Goal: Task Accomplishment & Management: Complete application form

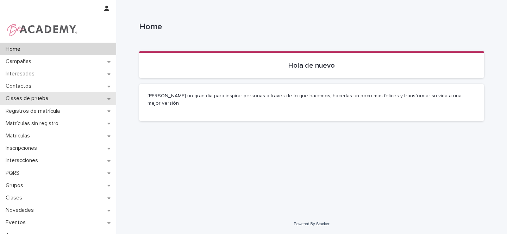
click at [107, 98] on icon at bounding box center [108, 98] width 3 height 5
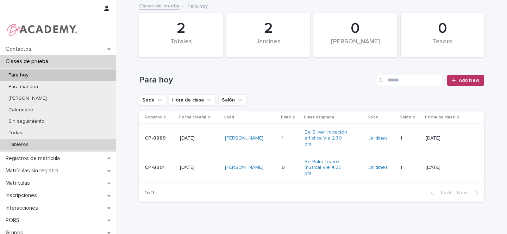
scroll to position [50, 0]
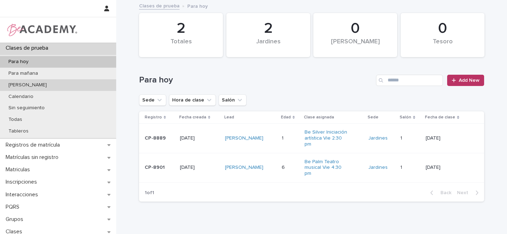
click at [19, 84] on p "[PERSON_NAME]" at bounding box center [28, 85] width 50 height 6
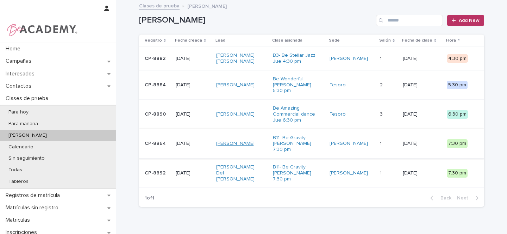
click at [247, 141] on link "[PERSON_NAME]" at bounding box center [235, 144] width 38 height 6
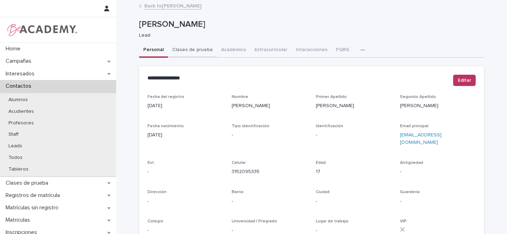
click at [189, 50] on button "Clases de prueba" at bounding box center [192, 50] width 49 height 15
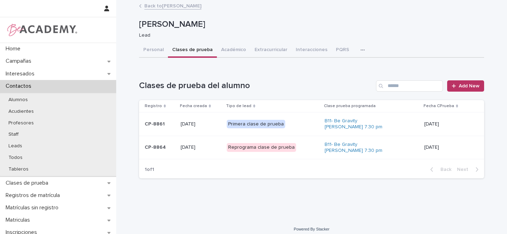
click at [304, 147] on div "Reprograma clase de prueba" at bounding box center [273, 147] width 93 height 14
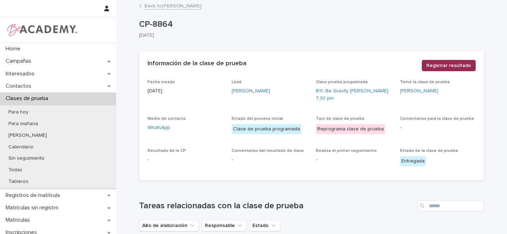
click at [446, 68] on span "Registrar resultado" at bounding box center [449, 65] width 45 height 7
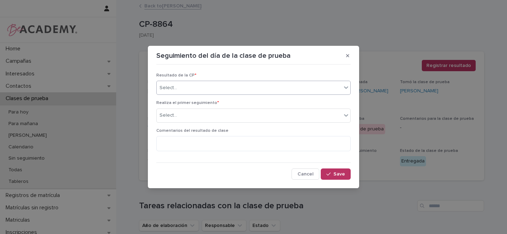
click at [187, 87] on div "Select..." at bounding box center [249, 88] width 185 height 12
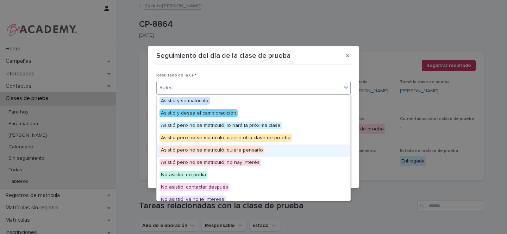
click at [242, 150] on span "Asistió pero no se matriculó; quiere pensarlo" at bounding box center [212, 150] width 105 height 8
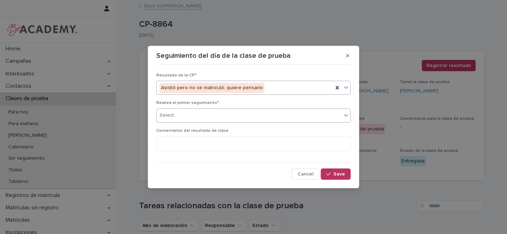
click at [170, 111] on div "Select..." at bounding box center [249, 116] width 185 height 12
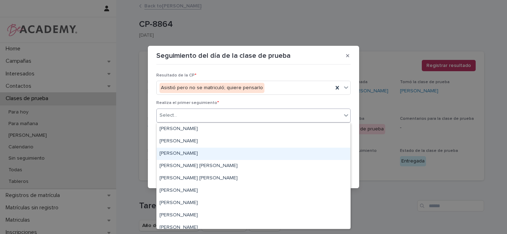
click at [169, 153] on div "[PERSON_NAME]" at bounding box center [254, 154] width 194 height 12
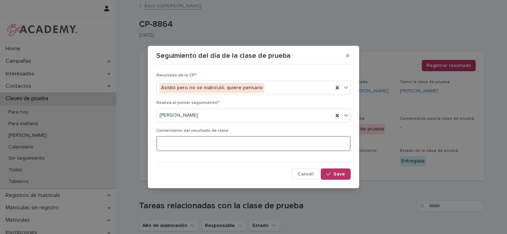
click at [180, 144] on textarea at bounding box center [253, 143] width 194 height 15
type textarea "*"
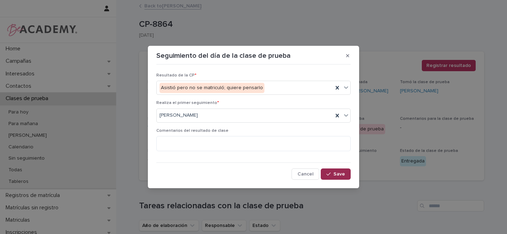
click at [330, 178] on button "Save" at bounding box center [336, 173] width 30 height 11
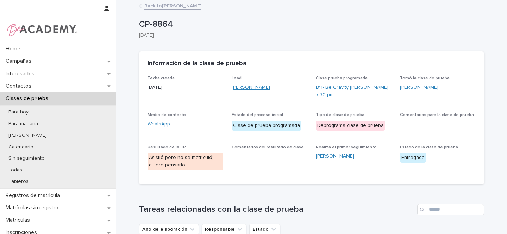
click at [250, 88] on link "[PERSON_NAME]" at bounding box center [251, 87] width 38 height 7
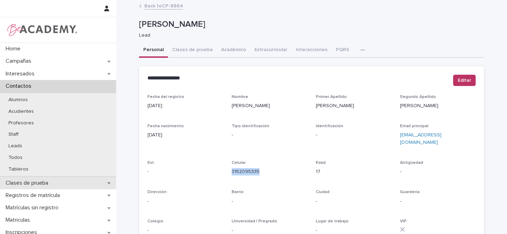
click at [110, 183] on div "Clases de prueba" at bounding box center [58, 183] width 116 height 12
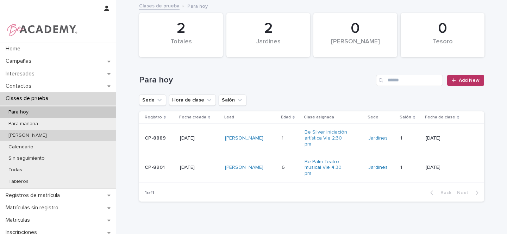
click at [24, 136] on p "[PERSON_NAME]" at bounding box center [28, 135] width 50 height 6
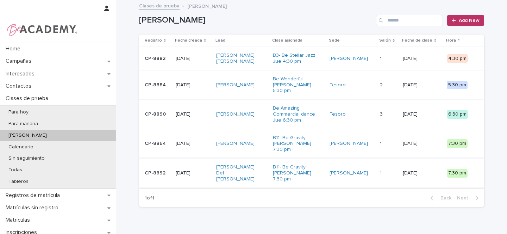
click at [250, 164] on link "[PERSON_NAME] Del [PERSON_NAME]" at bounding box center [238, 173] width 44 height 18
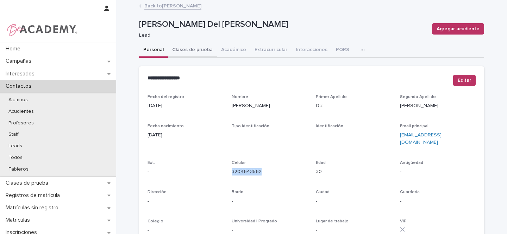
click at [193, 49] on button "Clases de prueba" at bounding box center [192, 50] width 49 height 15
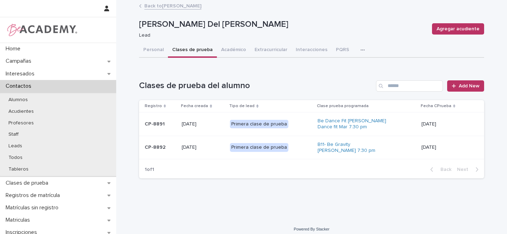
click at [300, 148] on div "Primera clase de prueba" at bounding box center [271, 147] width 82 height 14
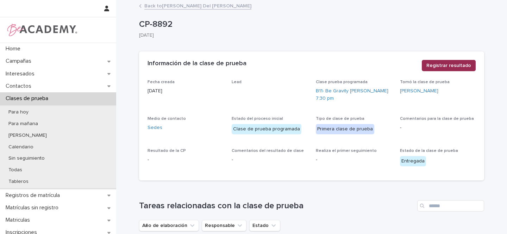
click at [459, 65] on span "Registrar resultado" at bounding box center [449, 65] width 45 height 7
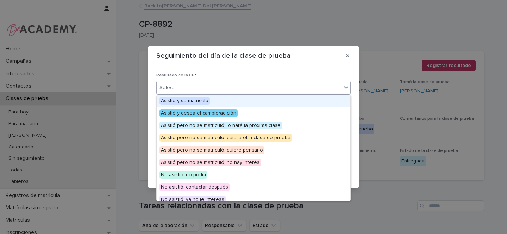
click at [189, 86] on div "Select..." at bounding box center [249, 88] width 185 height 12
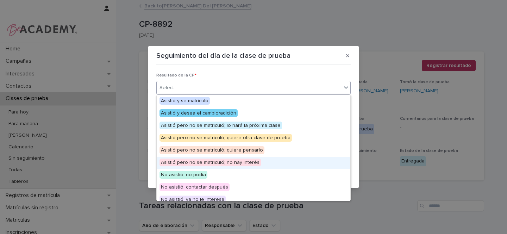
scroll to position [55, 0]
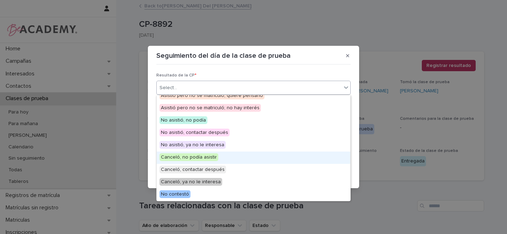
click at [202, 156] on span "Canceló, no podía asistir" at bounding box center [189, 157] width 59 height 8
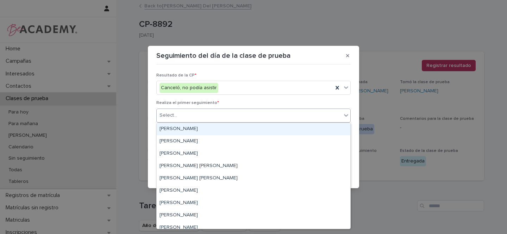
click at [183, 117] on div "Select..." at bounding box center [249, 116] width 185 height 12
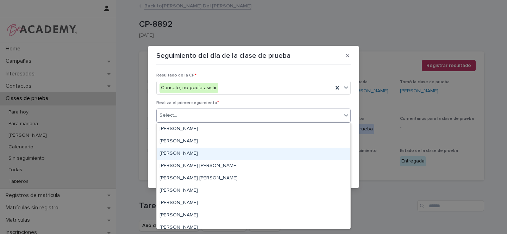
click at [179, 151] on div "[PERSON_NAME]" at bounding box center [254, 154] width 194 height 12
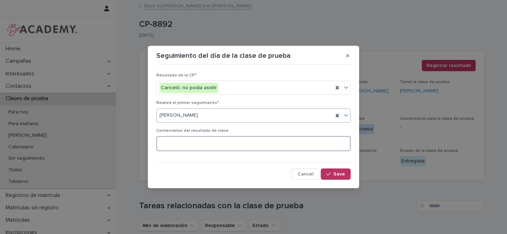
click at [187, 145] on textarea at bounding box center [253, 143] width 194 height 15
type textarea "**********"
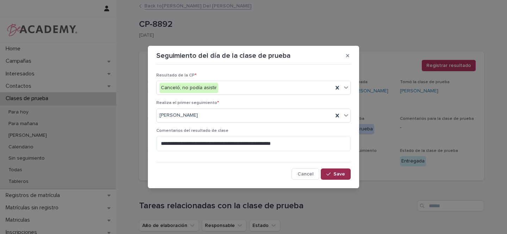
click at [343, 176] on span "Save" at bounding box center [340, 174] width 12 height 5
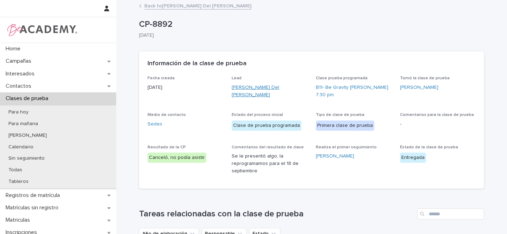
click at [250, 87] on link "[PERSON_NAME] Del [PERSON_NAME]" at bounding box center [270, 91] width 76 height 15
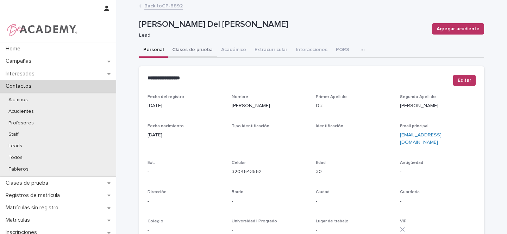
click at [192, 47] on button "Clases de prueba" at bounding box center [192, 50] width 49 height 15
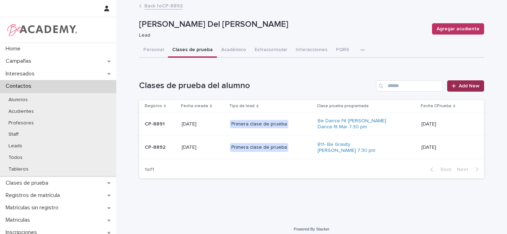
click at [469, 86] on span "Add New" at bounding box center [469, 85] width 21 height 5
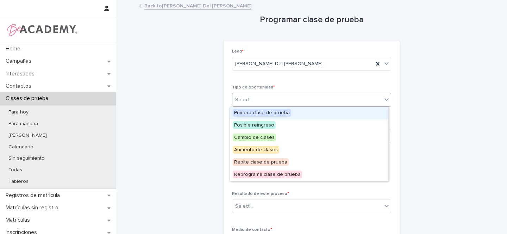
click at [253, 95] on div "Select..." at bounding box center [307, 100] width 150 height 12
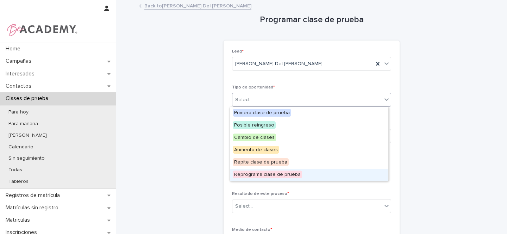
click at [259, 173] on span "Reprograma clase de prueba" at bounding box center [267, 174] width 69 height 8
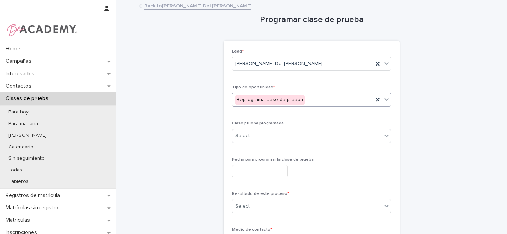
click at [245, 133] on div "Select..." at bounding box center [244, 135] width 18 height 7
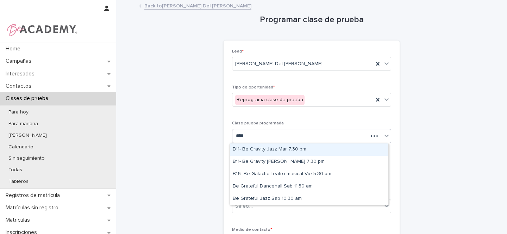
type input "*****"
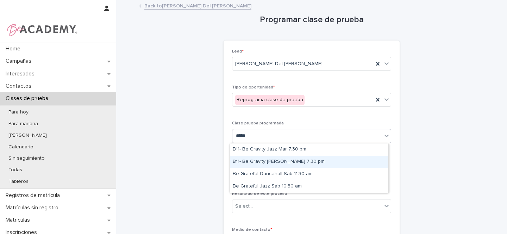
click at [268, 160] on div "B11- Be Gravity [PERSON_NAME] 7:30 pm" at bounding box center [309, 162] width 159 height 12
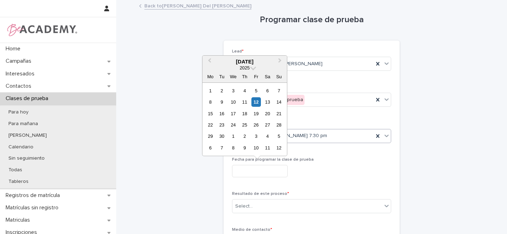
click at [251, 170] on input "text" at bounding box center [260, 171] width 56 height 12
click at [246, 113] on div "18" at bounding box center [245, 114] width 10 height 10
type input "**********"
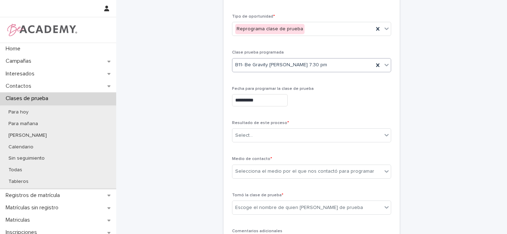
scroll to position [92, 0]
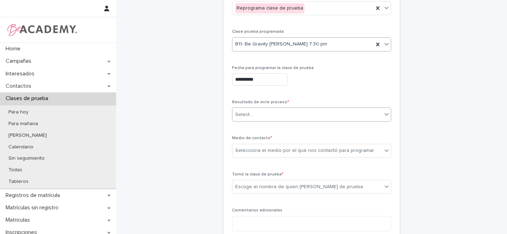
click at [268, 120] on div "Select..." at bounding box center [307, 115] width 150 height 12
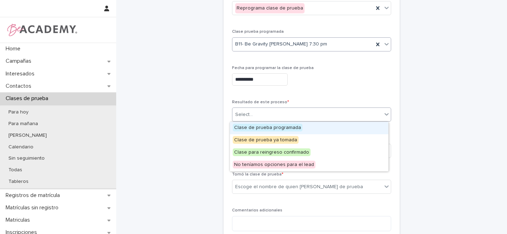
click at [265, 128] on span "Clase de prueba programada" at bounding box center [268, 128] width 70 height 8
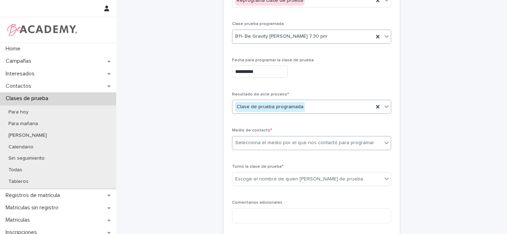
scroll to position [175, 0]
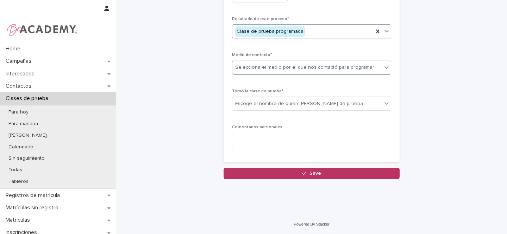
click at [246, 72] on div "Selecciona el medio por el que nos contactó para programar" at bounding box center [307, 68] width 150 height 12
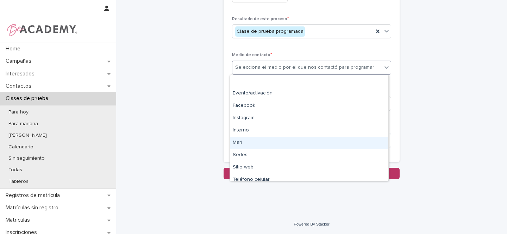
scroll to position [30, 0]
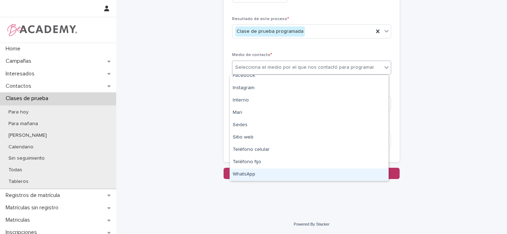
click at [252, 174] on div "WhatsApp" at bounding box center [309, 174] width 159 height 12
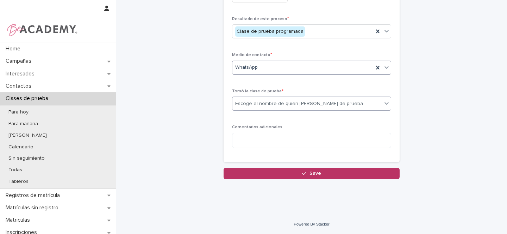
click at [247, 103] on div "Escoge el nombre de quien [PERSON_NAME] de prueba" at bounding box center [299, 103] width 128 height 7
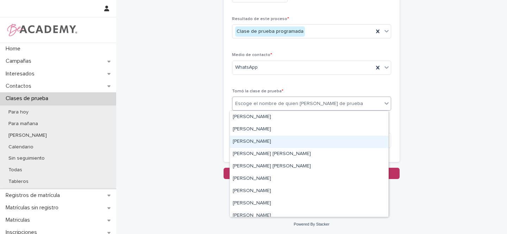
click at [247, 141] on div "[PERSON_NAME]" at bounding box center [309, 142] width 159 height 12
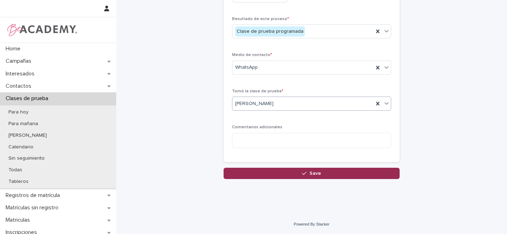
click at [304, 172] on icon "button" at bounding box center [304, 173] width 4 height 3
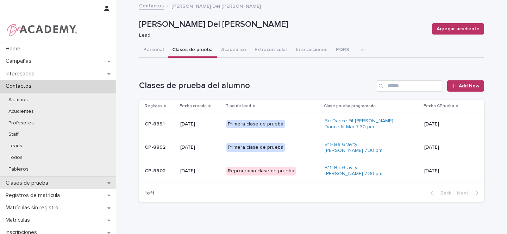
click at [107, 181] on icon at bounding box center [108, 182] width 3 height 5
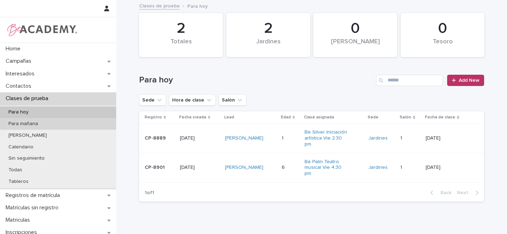
click at [36, 124] on p "Para mañana" at bounding box center [23, 124] width 41 height 6
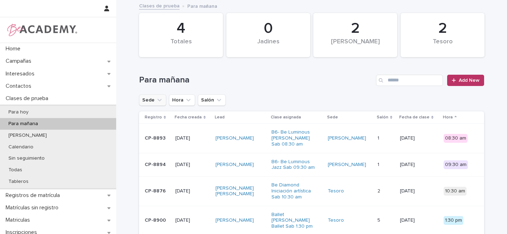
click at [161, 104] on button "Sede" at bounding box center [152, 99] width 27 height 11
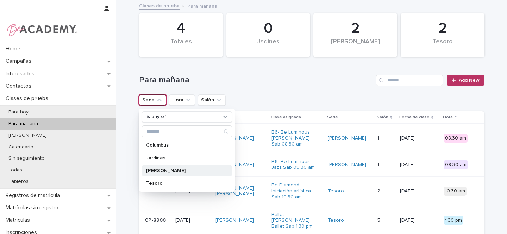
click at [156, 167] on div "[PERSON_NAME]" at bounding box center [187, 170] width 90 height 11
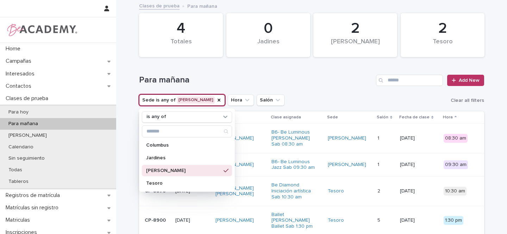
click at [284, 84] on h1 "Para mañana" at bounding box center [256, 80] width 234 height 10
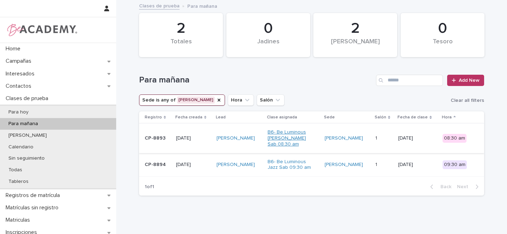
click at [306, 131] on link "B6- Be Luminous [PERSON_NAME] Sab 08:30 am" at bounding box center [290, 138] width 44 height 18
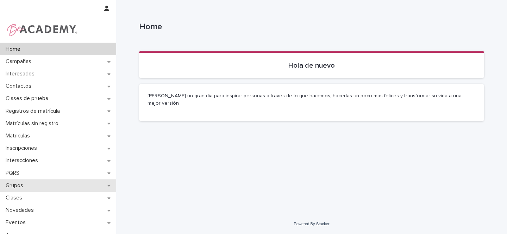
click at [104, 185] on div "Grupos" at bounding box center [58, 185] width 116 height 12
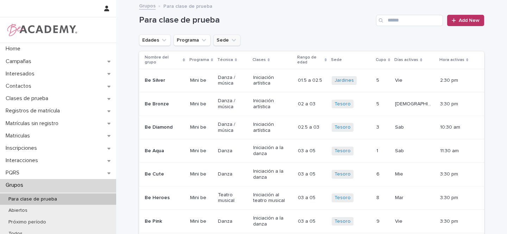
click at [231, 41] on icon "Sede" at bounding box center [233, 40] width 7 height 7
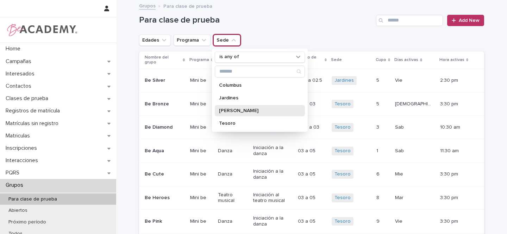
click at [234, 111] on p "[PERSON_NAME]" at bounding box center [256, 110] width 75 height 5
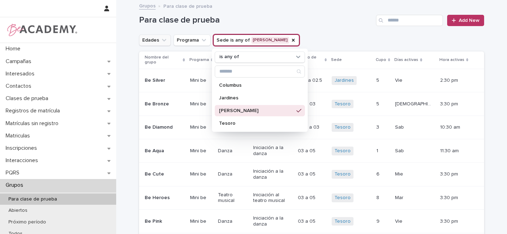
click at [164, 41] on icon "Edades" at bounding box center [164, 40] width 7 height 7
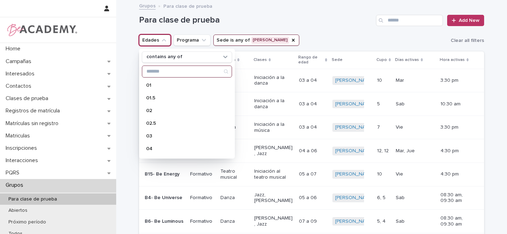
scroll to position [31, 0]
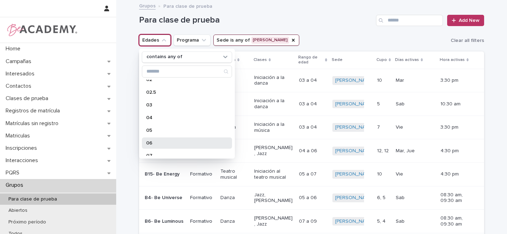
click at [165, 141] on p "06" at bounding box center [183, 143] width 75 height 5
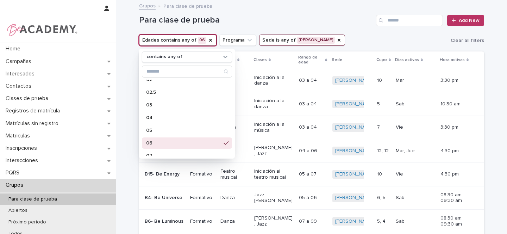
click at [327, 29] on div "Para clase de prueba Add New" at bounding box center [311, 18] width 345 height 34
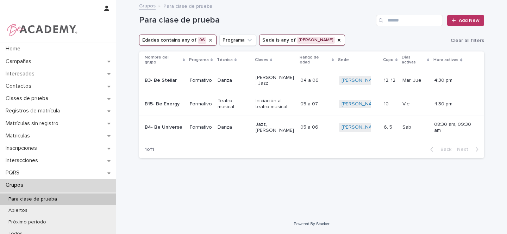
click at [208, 39] on icon "Edades" at bounding box center [211, 40] width 6 height 6
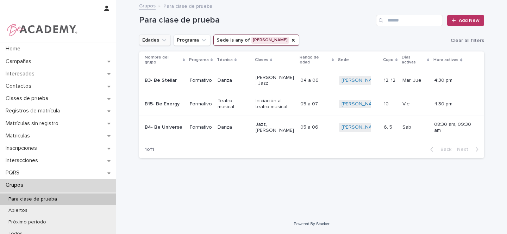
click at [161, 41] on icon "Edades" at bounding box center [164, 40] width 7 height 7
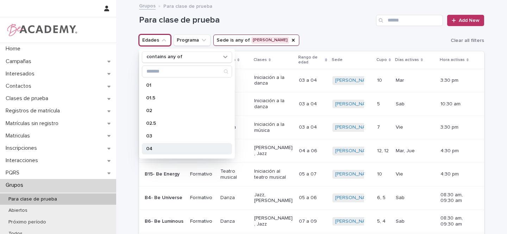
click at [156, 147] on p "04" at bounding box center [183, 148] width 75 height 5
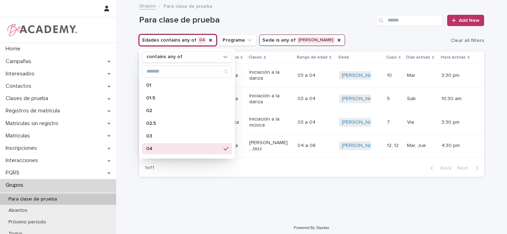
click at [338, 33] on div "Para clase de prueba Add New" at bounding box center [311, 18] width 345 height 34
